Goal: Information Seeking & Learning: Learn about a topic

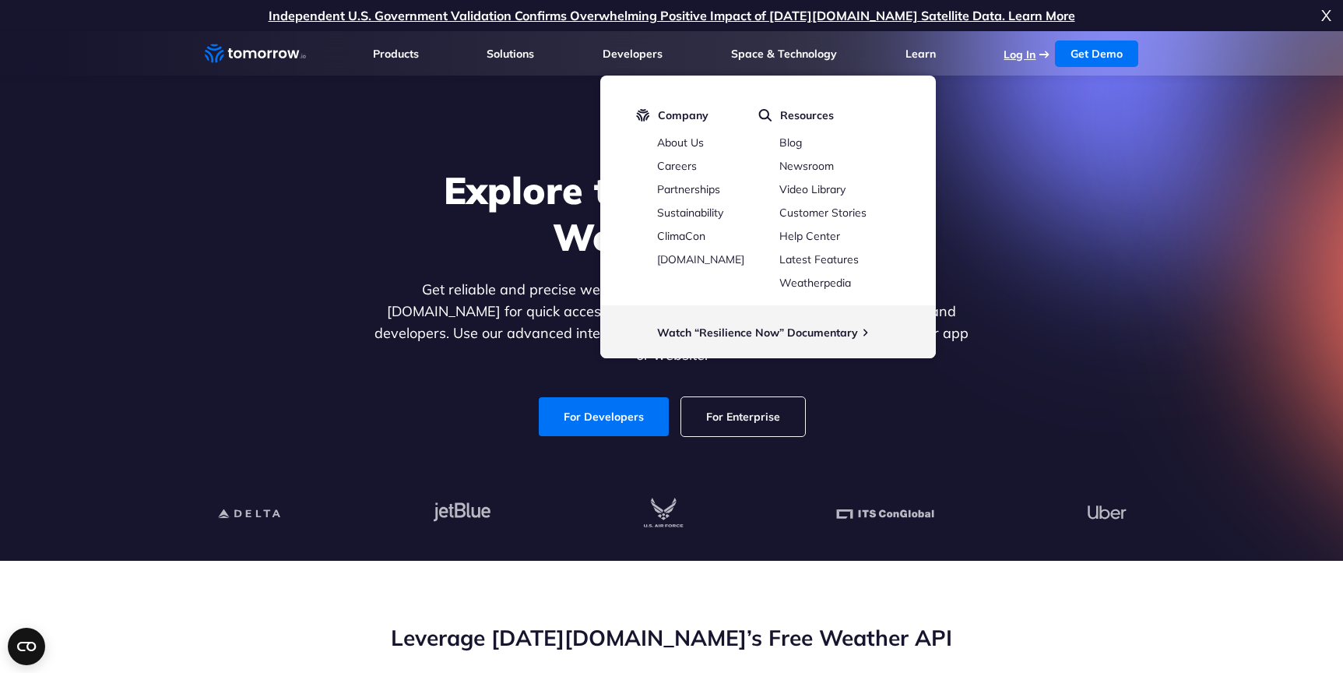
click at [1016, 58] on link "Log In" at bounding box center [1020, 54] width 32 height 14
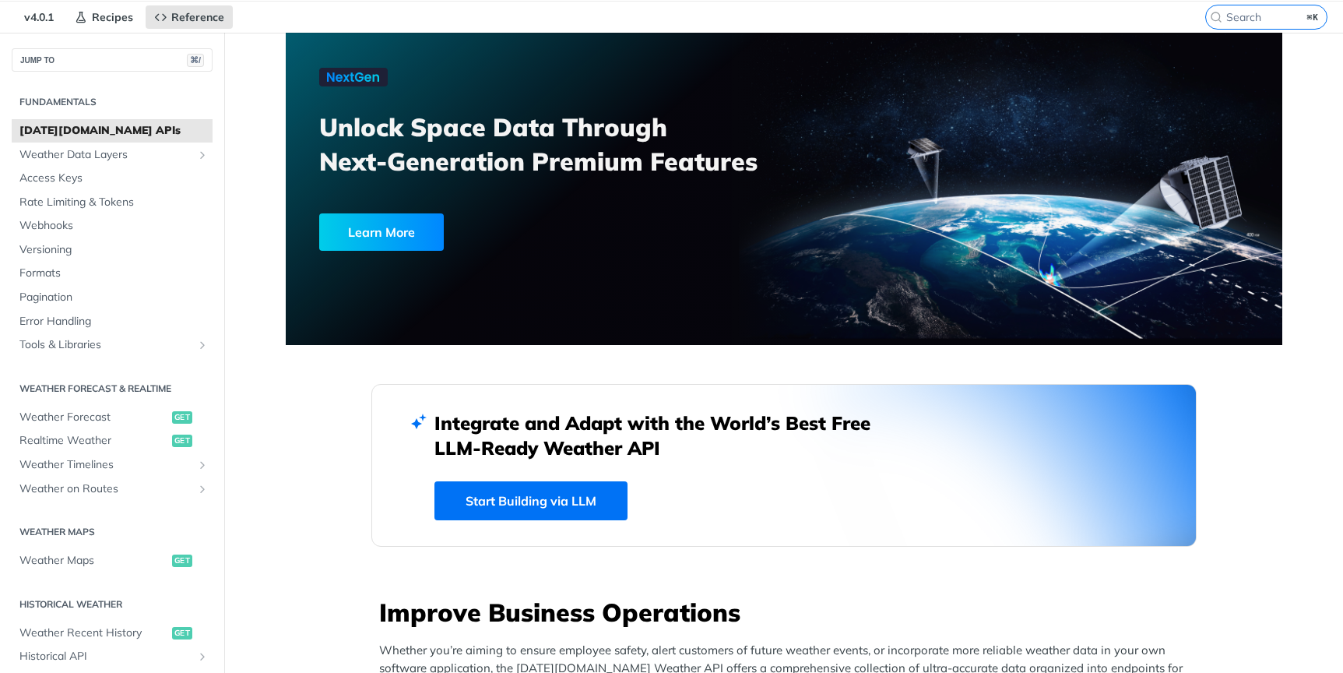
scroll to position [52, 0]
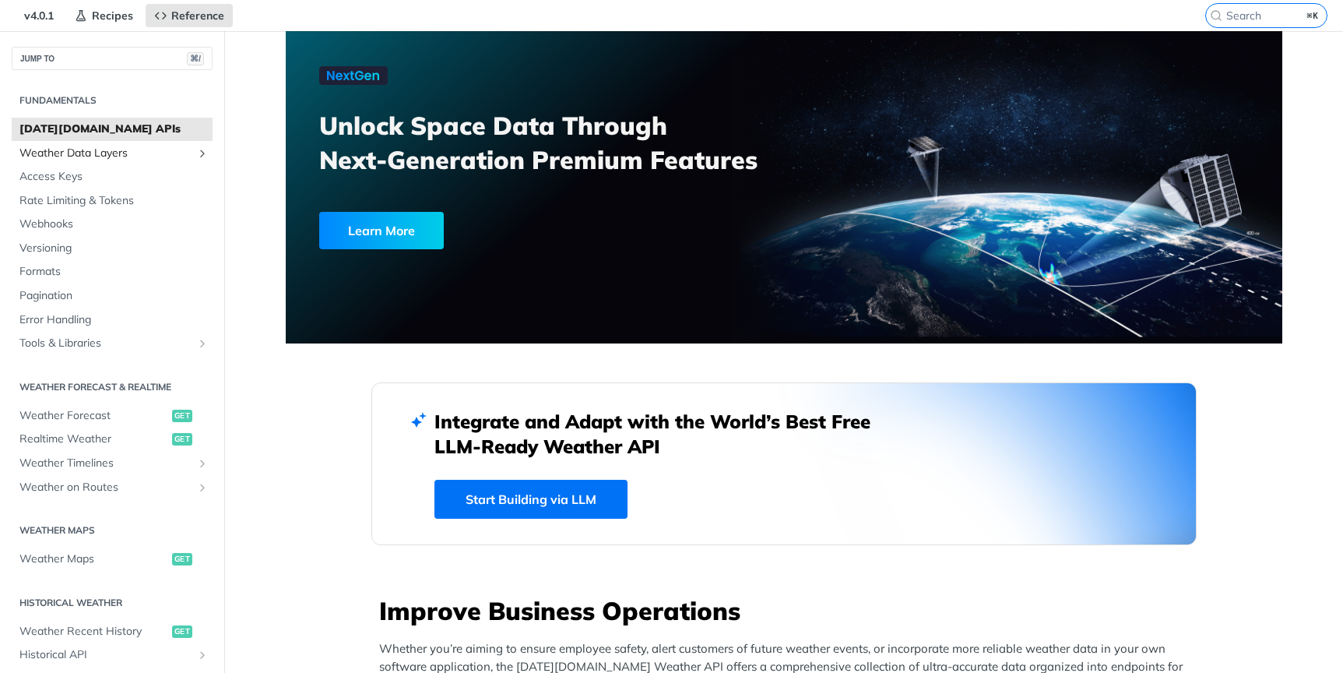
click at [135, 147] on span "Weather Data Layers" at bounding box center [105, 154] width 173 height 16
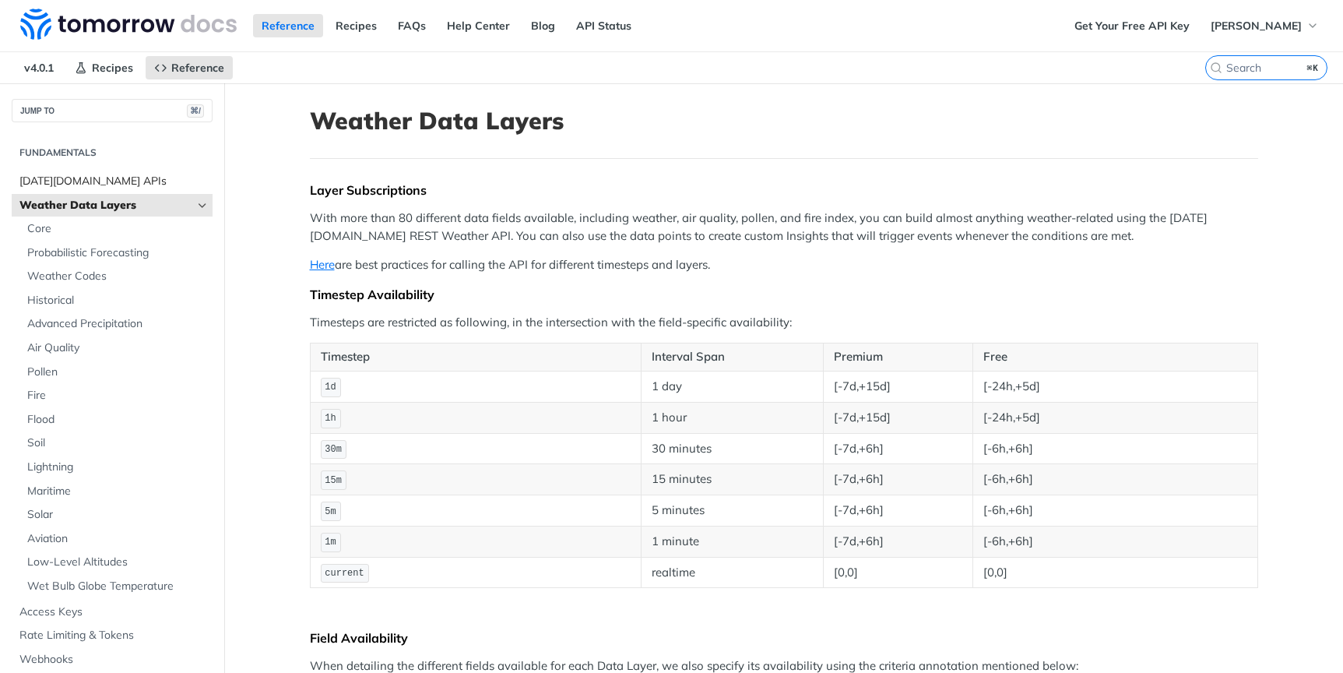
click at [103, 182] on span "[DATE][DOMAIN_NAME] APIs" at bounding box center [113, 182] width 189 height 16
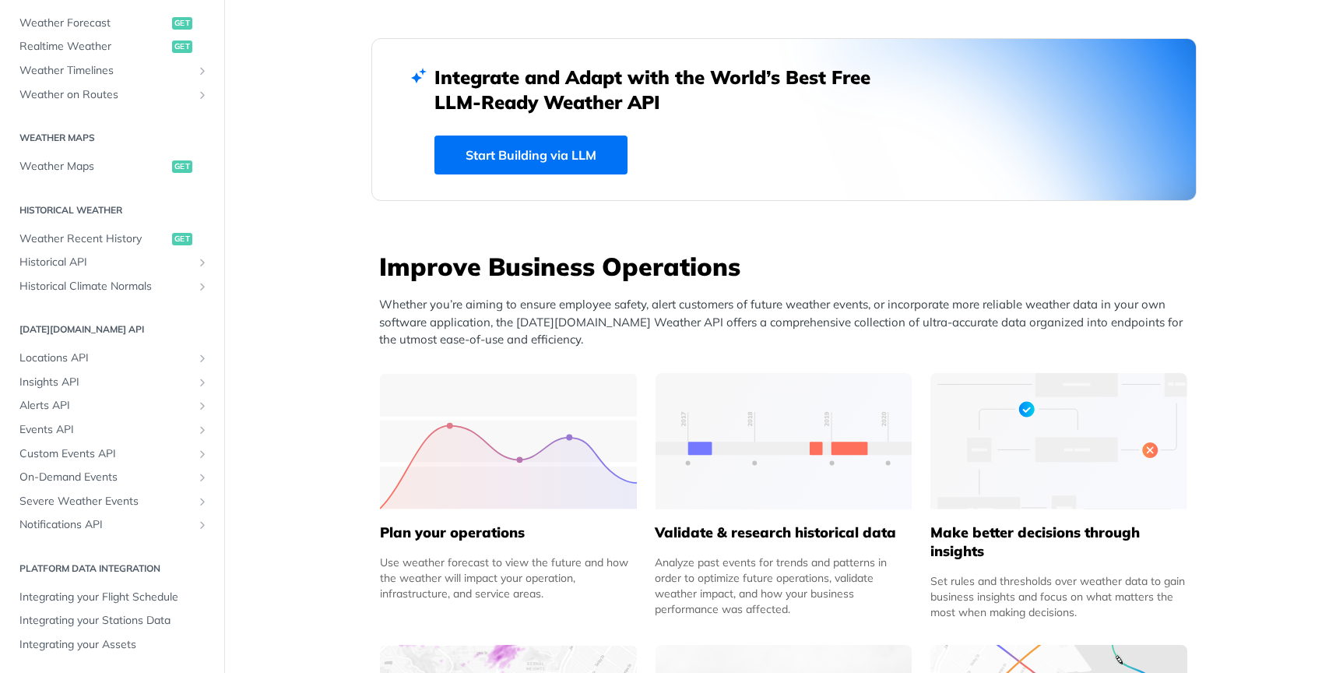
scroll to position [385, 0]
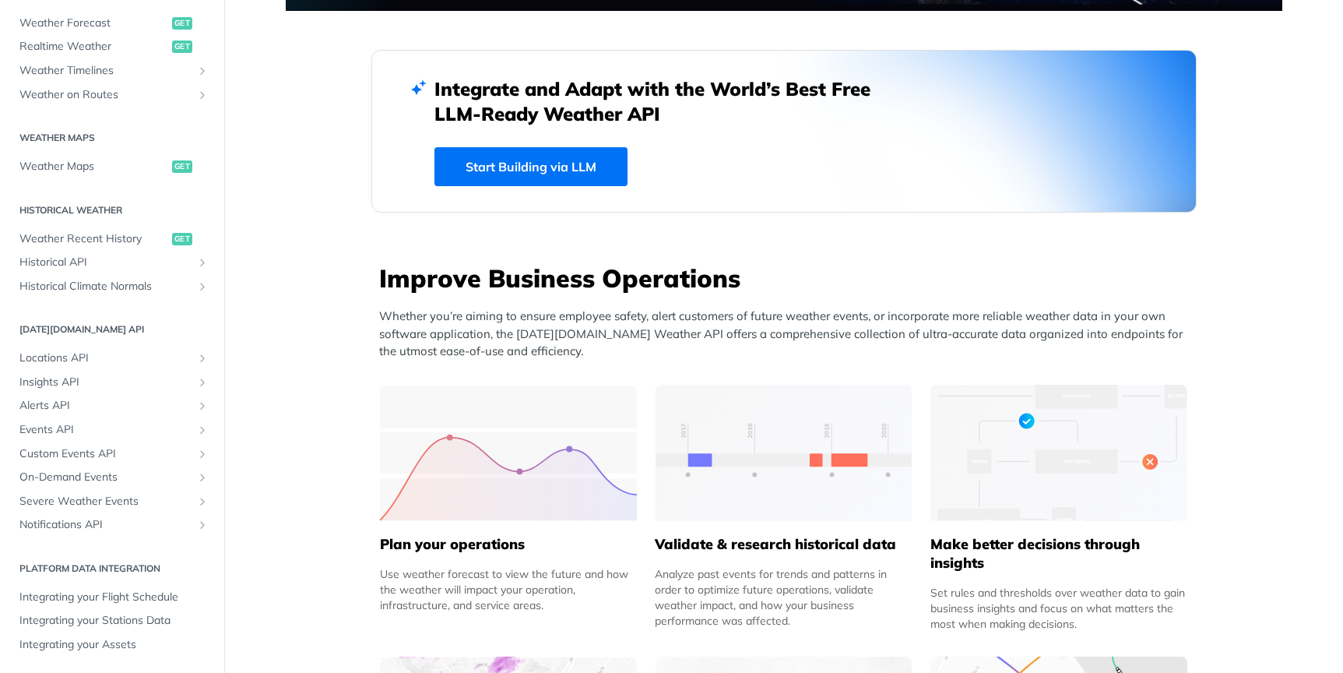
click at [492, 176] on link "Start Building via LLM" at bounding box center [530, 166] width 193 height 39
